Goal: Transaction & Acquisition: Book appointment/travel/reservation

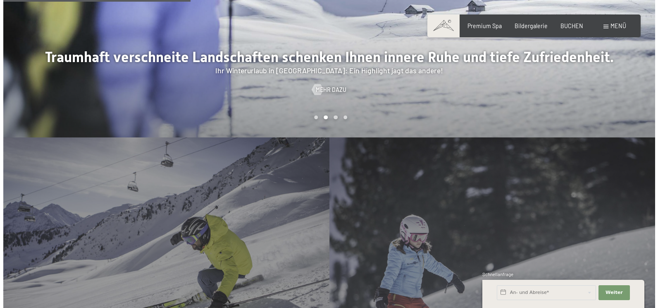
scroll to position [744, 0]
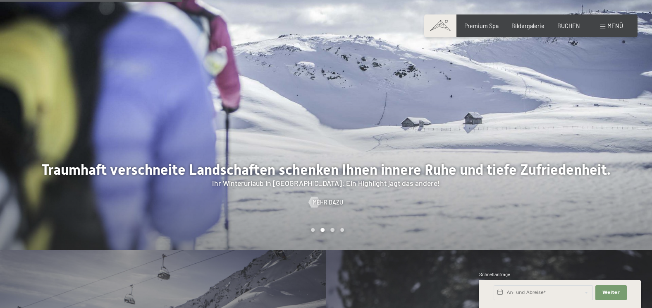
click at [608, 27] on span "Menü" at bounding box center [616, 25] width 16 height 7
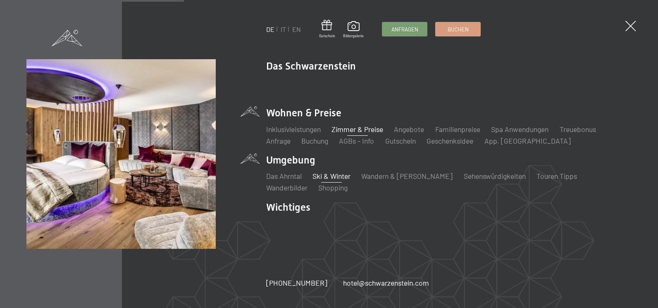
click at [347, 129] on link "Zimmer & Preise" at bounding box center [358, 128] width 52 height 9
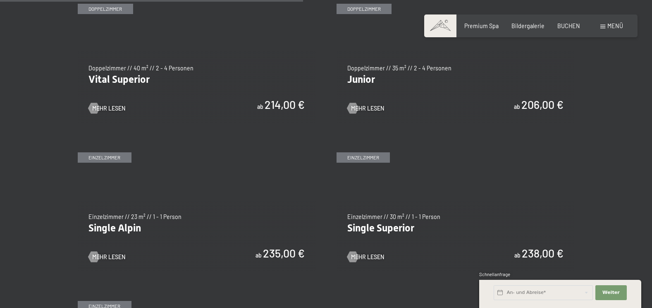
scroll to position [1075, 0]
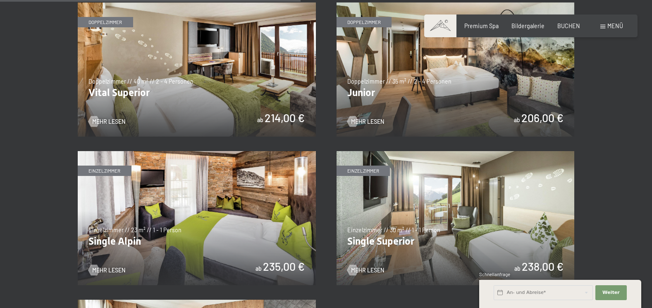
click at [467, 92] on img at bounding box center [456, 69] width 238 height 134
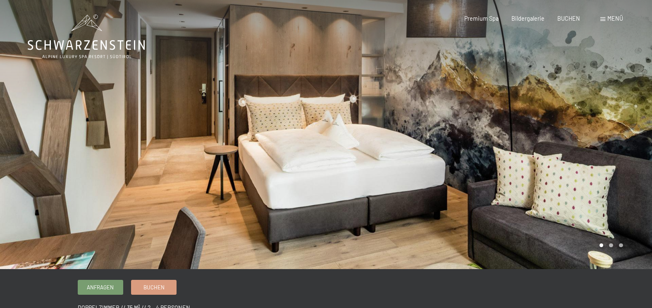
click at [595, 164] on div at bounding box center [489, 134] width 326 height 269
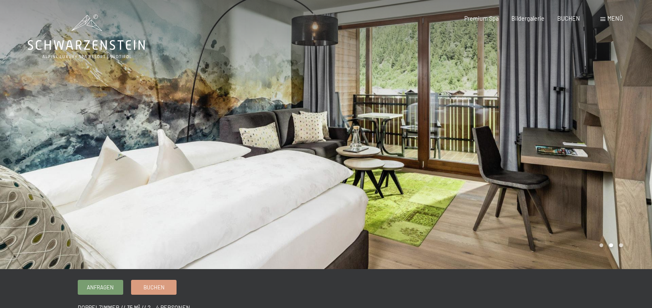
click at [595, 164] on div at bounding box center [489, 134] width 326 height 269
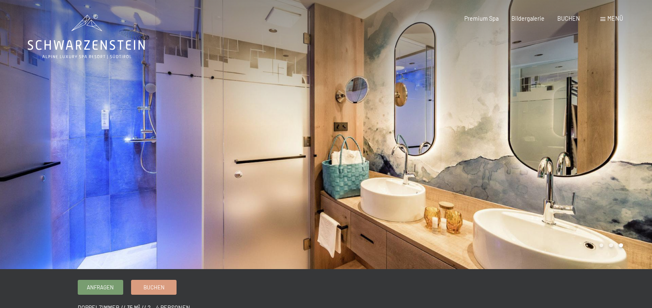
click at [595, 164] on div at bounding box center [489, 134] width 326 height 269
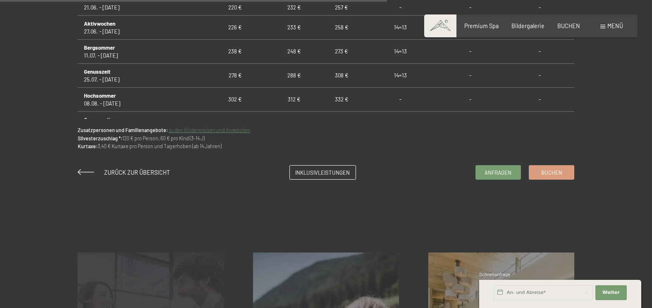
scroll to position [579, 0]
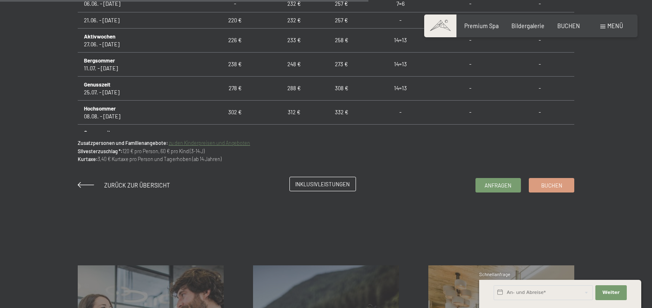
click at [310, 186] on span "Inklusivleistungen" at bounding box center [322, 183] width 55 height 7
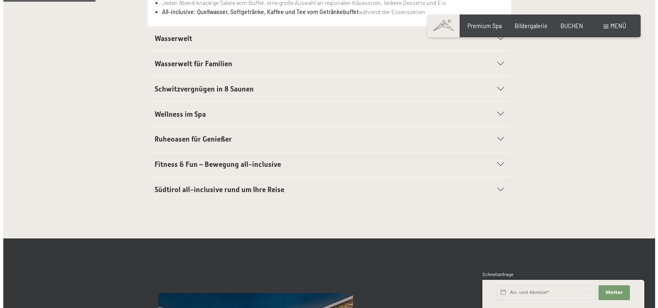
scroll to position [165, 0]
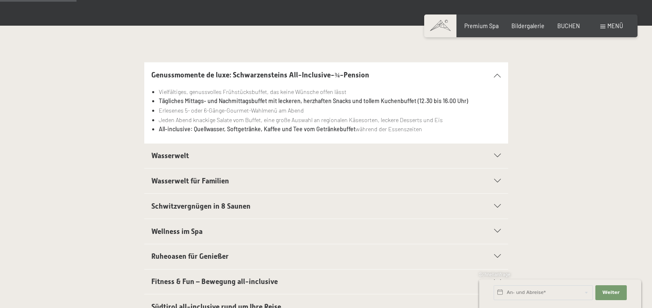
click at [606, 23] on div "Menü" at bounding box center [611, 26] width 23 height 8
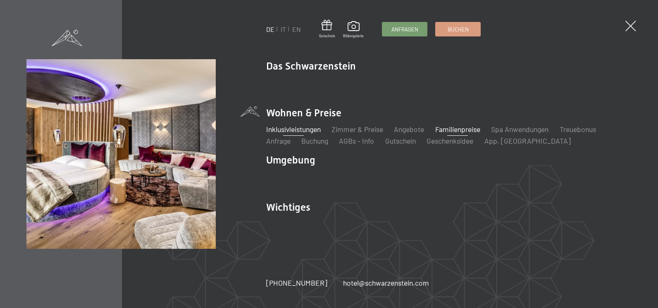
click at [456, 127] on link "Familienpreise" at bounding box center [457, 128] width 45 height 9
click at [353, 126] on link "Zimmer & Preise" at bounding box center [358, 128] width 52 height 9
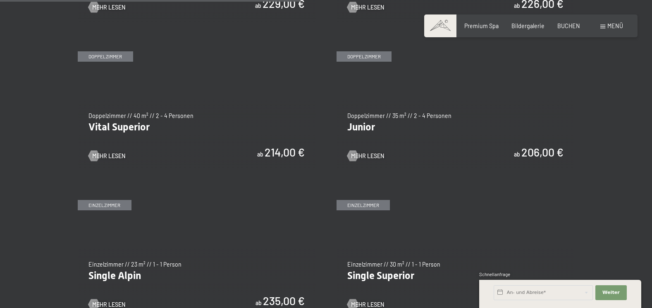
scroll to position [1034, 0]
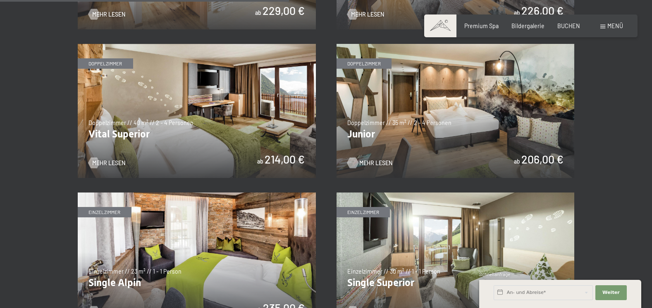
click at [377, 162] on span "Mehr Lesen" at bounding box center [375, 163] width 33 height 8
